Goal: Information Seeking & Learning: Learn about a topic

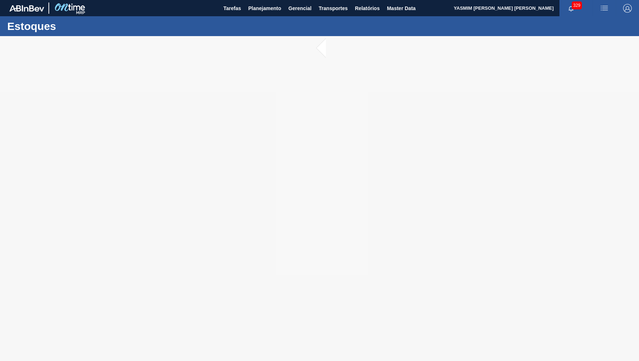
click at [368, 203] on div at bounding box center [319, 198] width 639 height 325
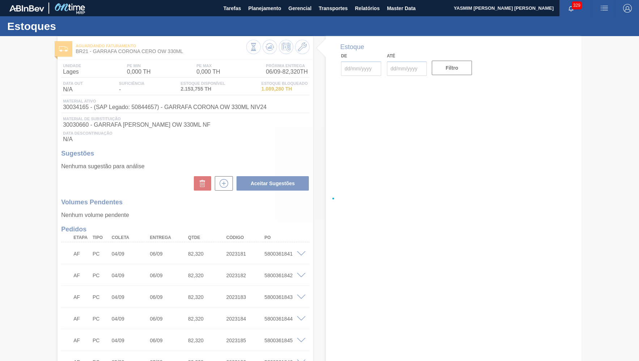
type input "[DATE]"
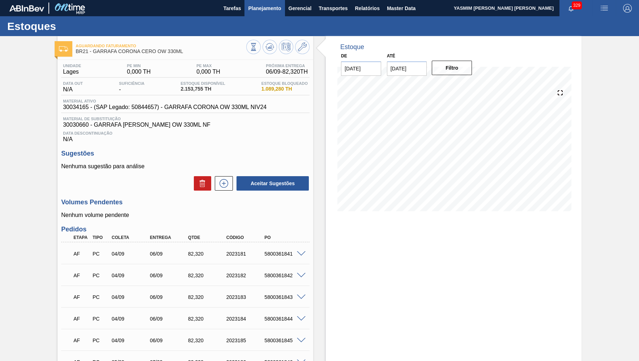
click at [265, 10] on span "Planejamento" at bounding box center [264, 8] width 33 height 9
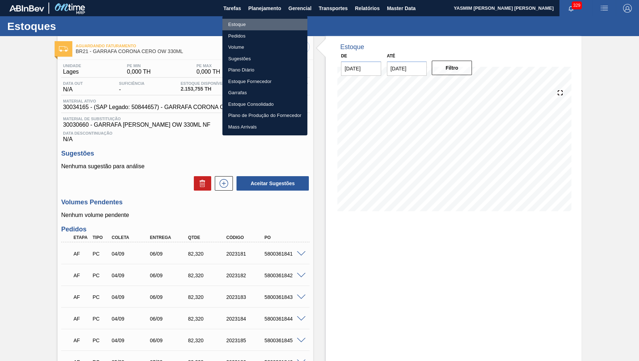
click at [254, 26] on li "Estoque" at bounding box center [264, 25] width 85 height 12
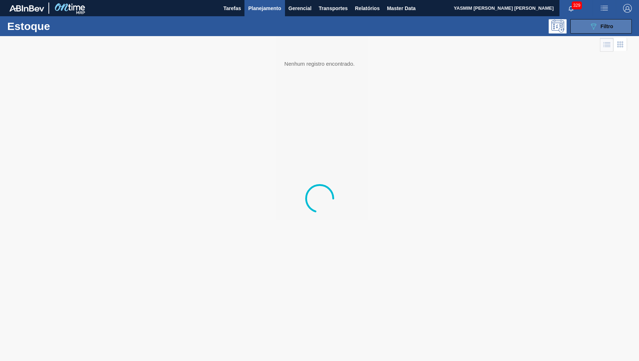
click at [605, 27] on span "Filtro" at bounding box center [606, 26] width 13 height 6
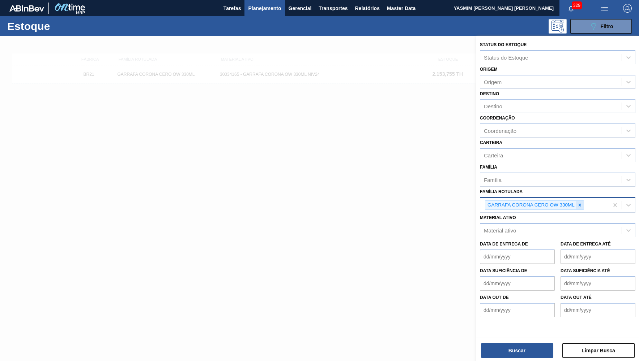
click at [577, 201] on div at bounding box center [579, 205] width 8 height 9
type Rotulada "sk 350"
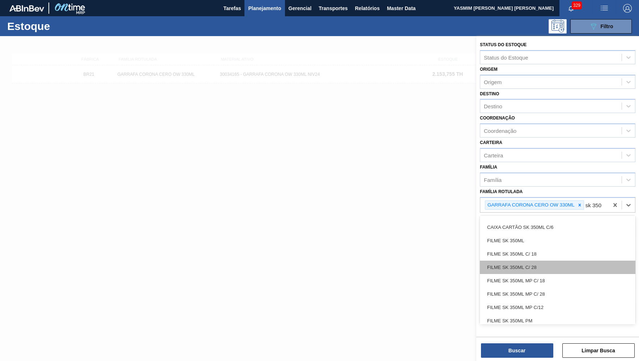
scroll to position [35, 0]
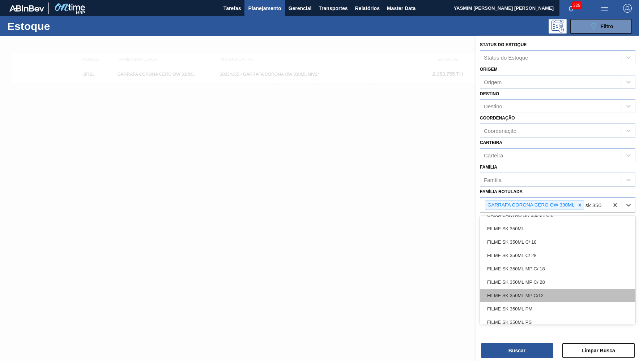
click at [546, 292] on div "FILME SK 350ML MP C/12" at bounding box center [557, 295] width 155 height 13
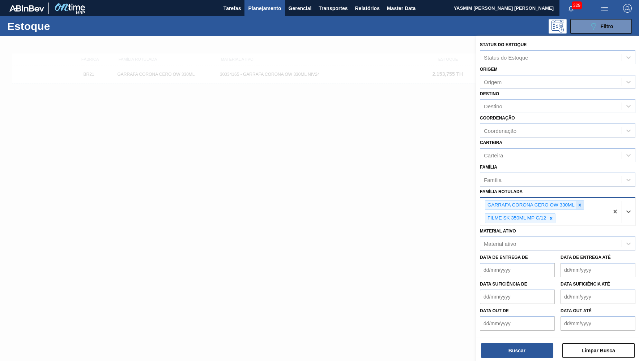
click at [583, 201] on div at bounding box center [579, 205] width 8 height 9
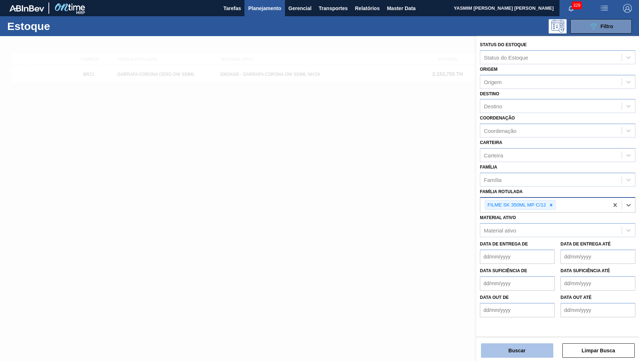
click at [530, 345] on button "Buscar" at bounding box center [517, 351] width 72 height 14
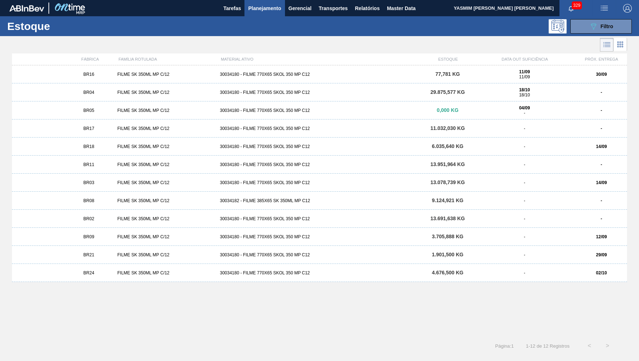
click at [125, 80] on div "BR16 FILME SK 350ML MP C/12 30034180 - FILME 770X65 SKOL 350 MP C12 77,781 KG 1…" at bounding box center [319, 74] width 615 height 18
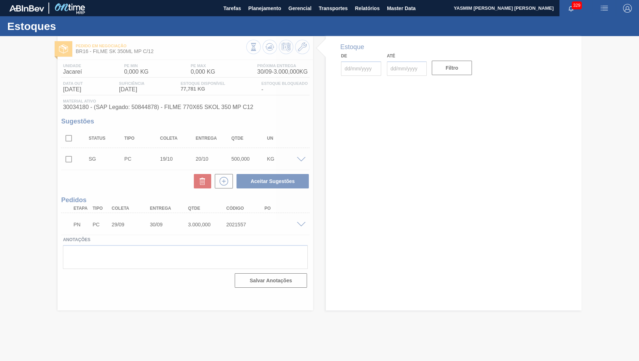
type input "[DATE]"
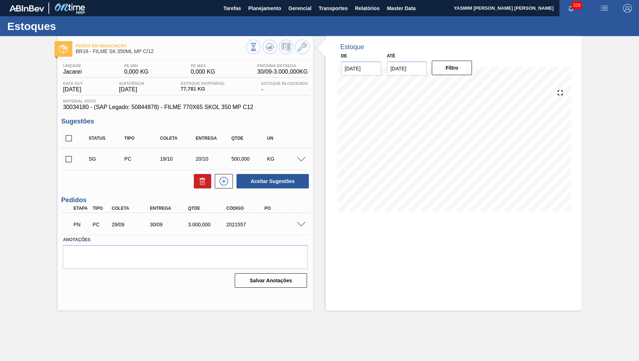
click at [290, 222] on div "PN PC 29/09 30/09 3.000,000 2021557" at bounding box center [183, 224] width 229 height 14
click at [301, 227] on span at bounding box center [301, 224] width 9 height 5
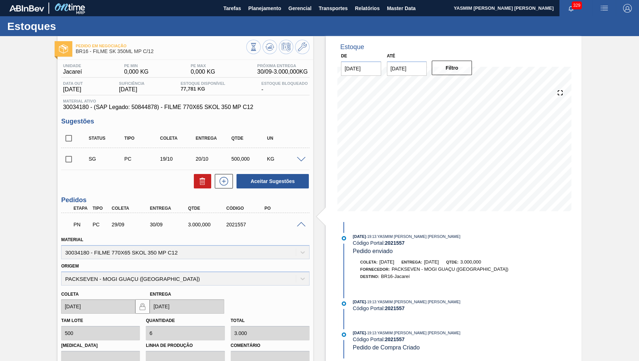
click at [391, 66] on input "[DATE]" at bounding box center [407, 68] width 40 height 14
click at [414, 151] on div "30" at bounding box center [419, 156] width 10 height 10
type input "[DATE]"
click at [453, 69] on button "Filtro" at bounding box center [452, 68] width 40 height 14
click at [205, 116] on div "Unidade Jacareí PE MIN 0,000 KG PE MAX 0,000 KG Próxima Entrega 30/09 - 3.000,0…" at bounding box center [185, 263] width 256 height 406
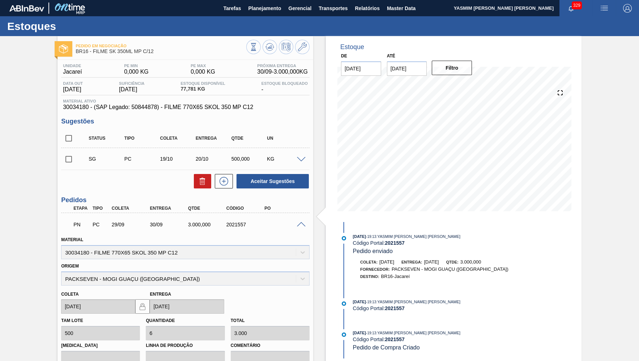
click at [199, 110] on span "30034180 - (SAP Legado: 50844878) - FILME 770X65 SKOL 350 MP C12" at bounding box center [185, 107] width 245 height 7
click at [141, 51] on span "BR16 - FILME SK 350ML MP C/12" at bounding box center [161, 51] width 171 height 5
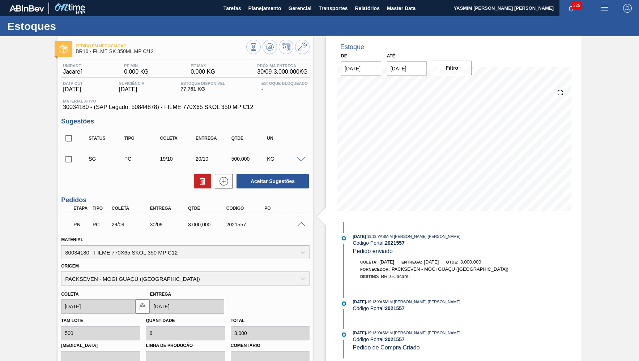
click at [141, 51] on span "BR16 - FILME SK 350ML MP C/12" at bounding box center [161, 51] width 171 height 5
click at [231, 221] on div "PN PC 29/09 30/09 3.000,000 2021557" at bounding box center [183, 224] width 229 height 14
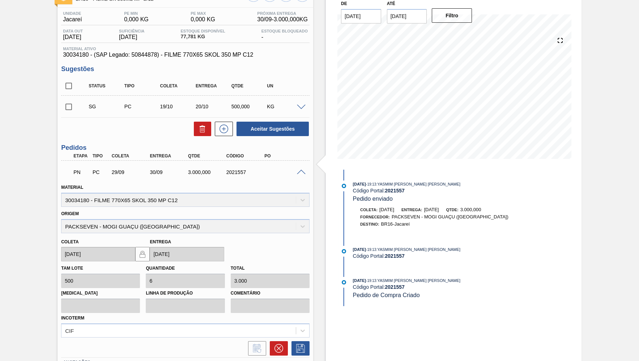
scroll to position [70, 0]
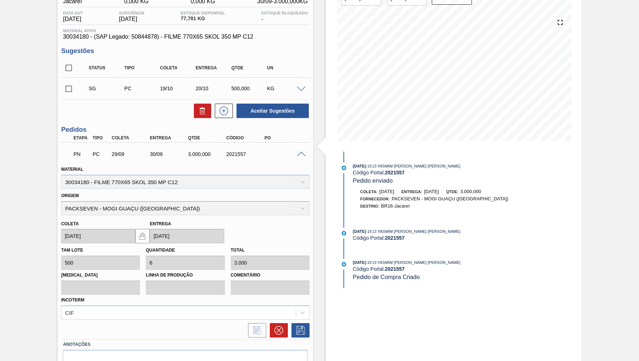
click at [307, 153] on div at bounding box center [302, 153] width 14 height 5
click at [302, 153] on span at bounding box center [301, 154] width 9 height 5
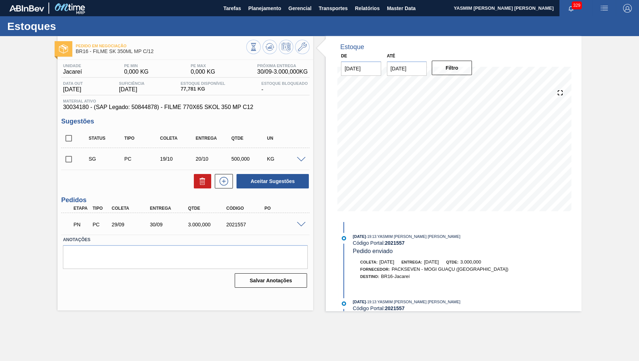
scroll to position [0, 0]
click at [95, 110] on span "30034180 - (SAP Legado: 50844878) - FILME 770X65 SKOL 350 MP C12" at bounding box center [185, 107] width 245 height 7
click at [262, 3] on button "Planejamento" at bounding box center [264, 8] width 40 height 16
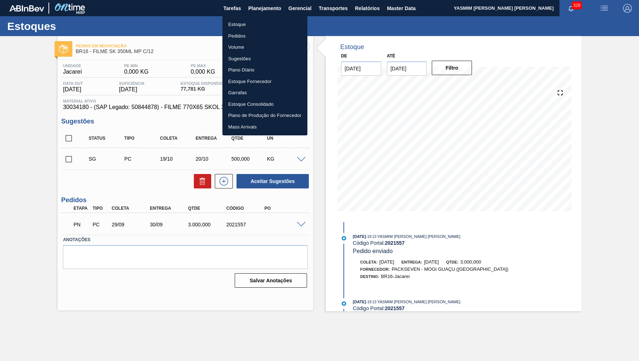
click at [261, 21] on li "Estoque" at bounding box center [264, 25] width 85 height 12
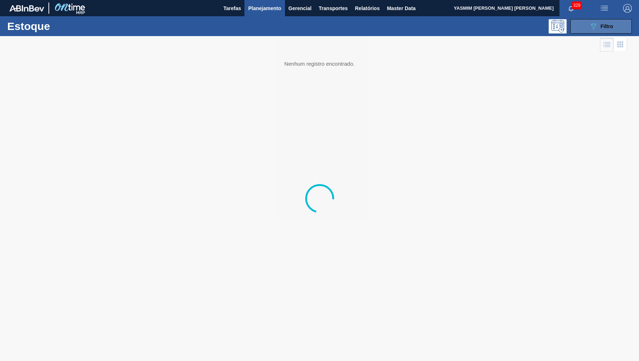
click at [582, 27] on button "089F7B8B-B2A5-4AFE-B5C0-19BA573D28AC Filtro" at bounding box center [600, 26] width 61 height 14
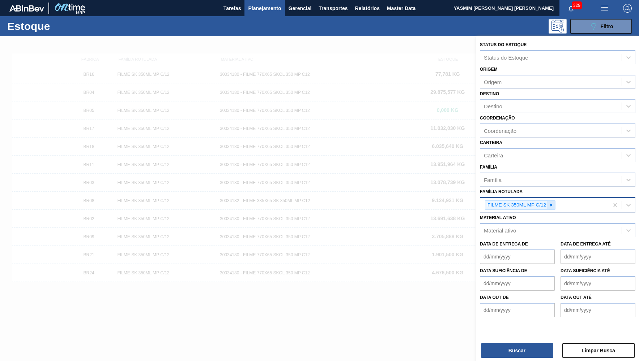
click at [554, 201] on div at bounding box center [551, 205] width 8 height 9
type Rotulada "cero"
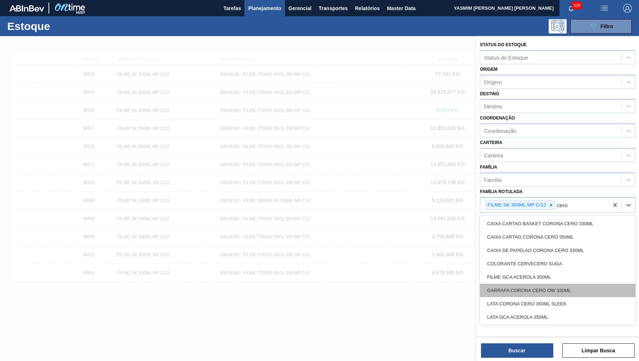
click at [563, 284] on div "GARRAFA CORONA CERO OW 330ML" at bounding box center [557, 290] width 155 height 13
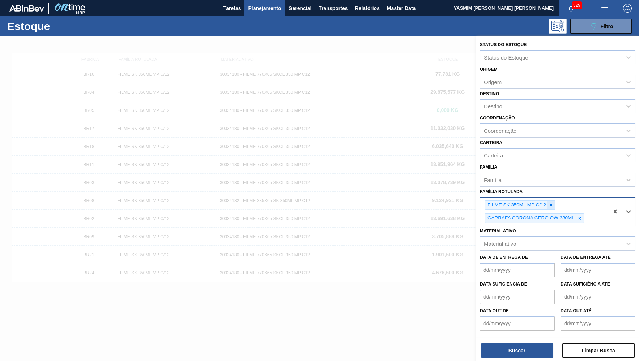
click at [551, 203] on icon at bounding box center [550, 205] width 5 height 5
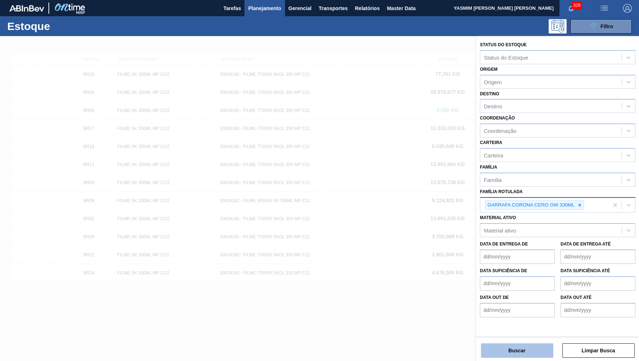
click at [514, 351] on button "Buscar" at bounding box center [517, 351] width 72 height 14
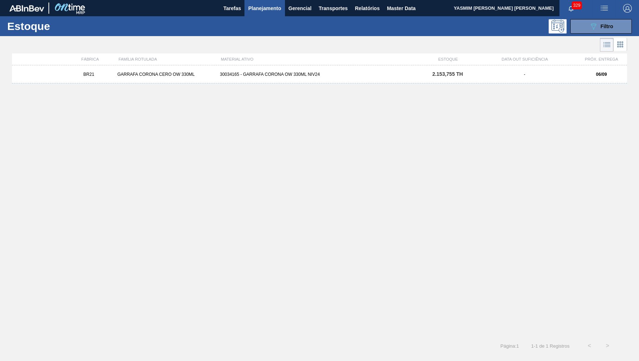
click at [406, 76] on div "30034165 - GARRAFA CORONA OW 330ML NIV24" at bounding box center [319, 74] width 205 height 5
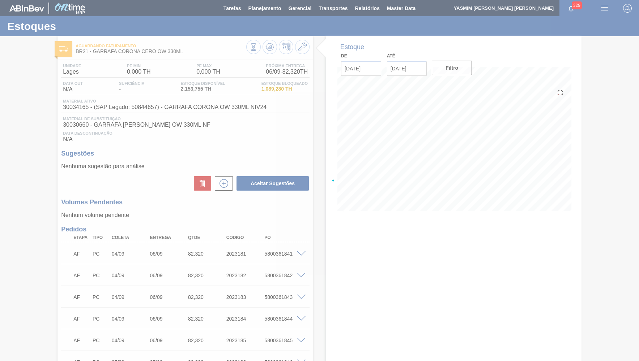
type input "[DATE]"
